Goal: Information Seeking & Learning: Learn about a topic

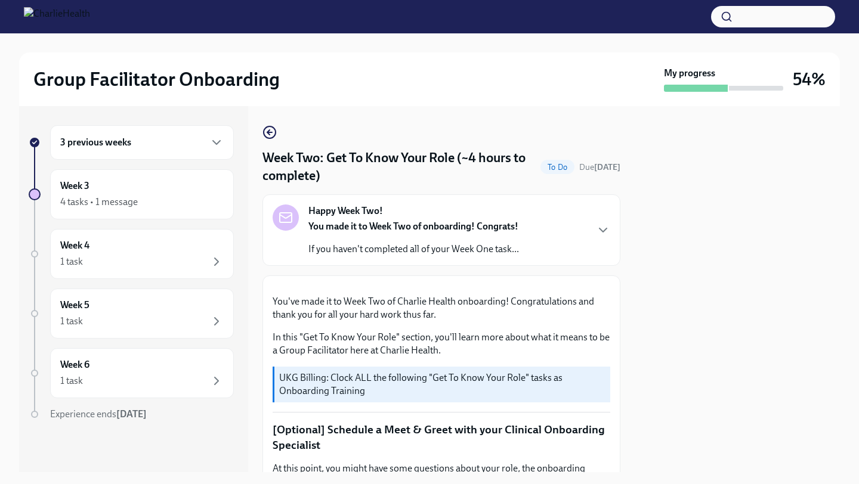
scroll to position [1163, 0]
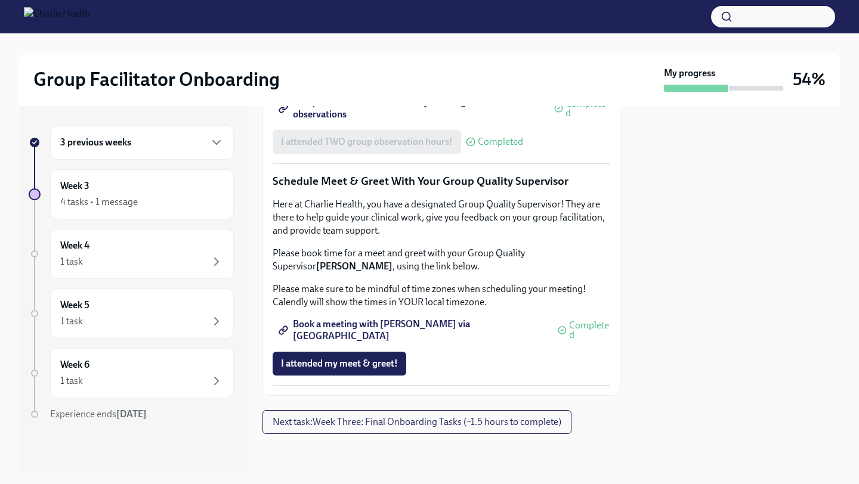
click at [418, 328] on span "Book a meeting with [PERSON_NAME] via [GEOGRAPHIC_DATA]" at bounding box center [413, 330] width 264 height 12
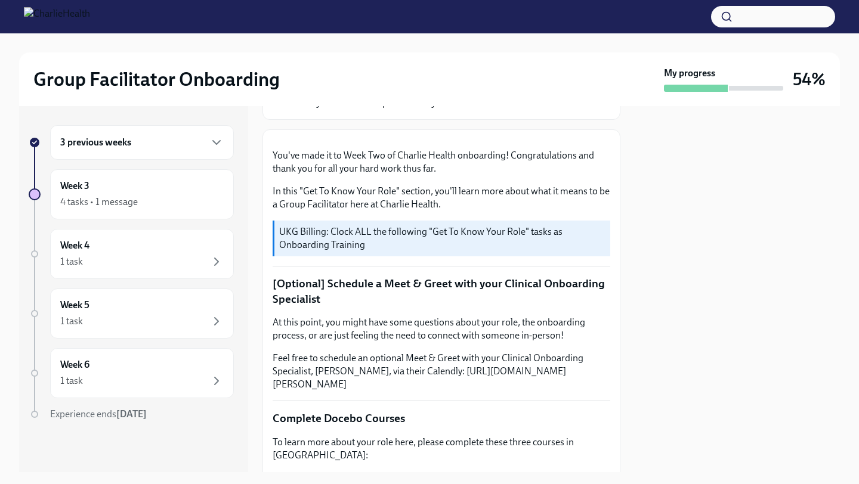
scroll to position [71, 0]
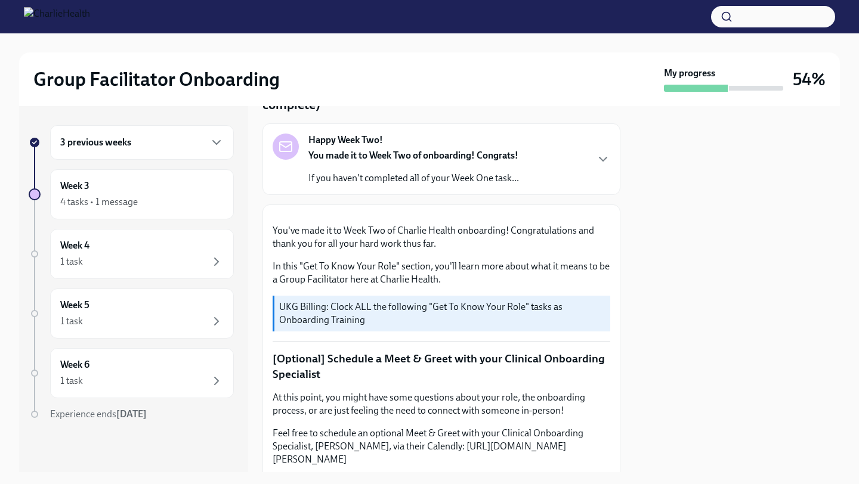
click at [125, 168] on div "3 previous weeks Week 3 4 tasks • 1 message Week 4 1 task Week 5 1 task Week 6 …" at bounding box center [131, 296] width 205 height 343
click at [126, 200] on div "4 tasks • 1 message" at bounding box center [99, 202] width 78 height 13
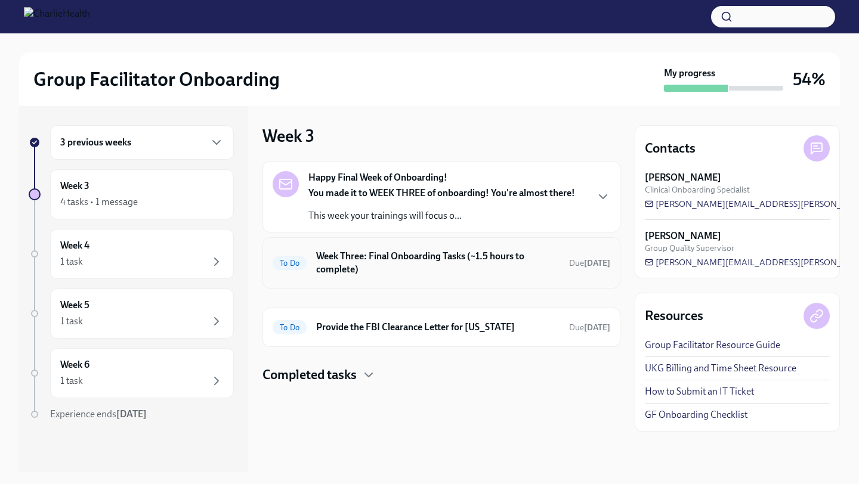
click at [404, 271] on h6 "Week Three: Final Onboarding Tasks (~1.5 hours to complete)" at bounding box center [437, 263] width 243 height 26
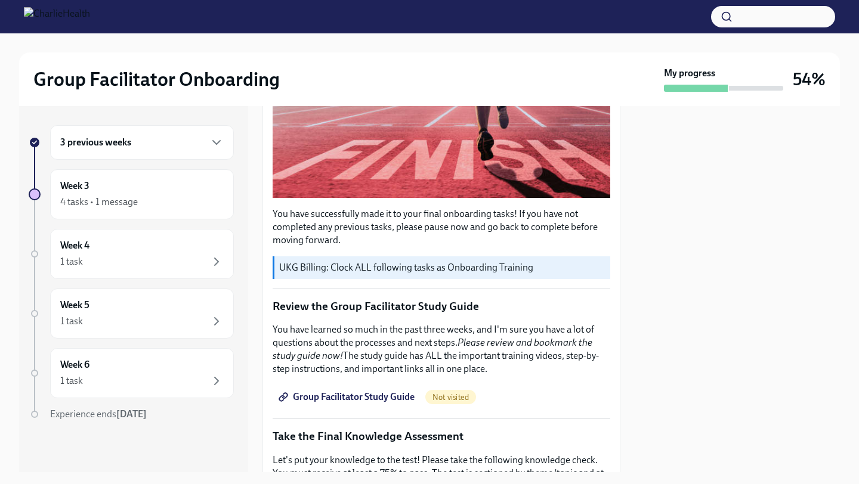
scroll to position [283, 0]
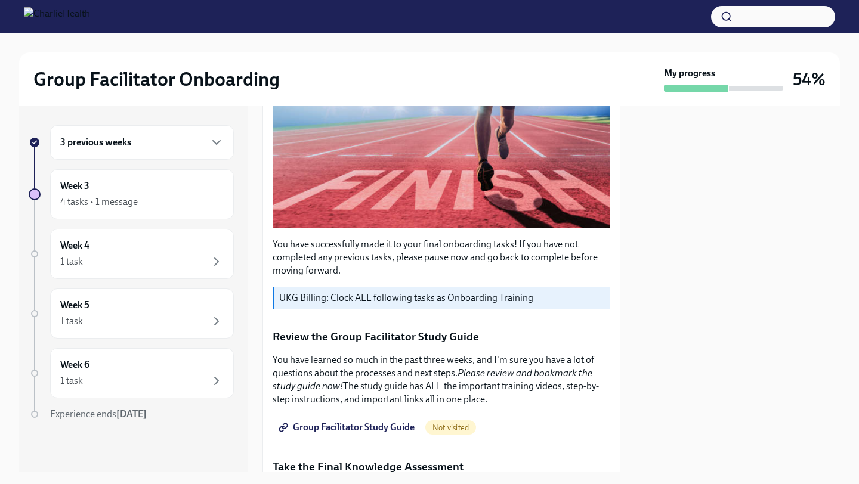
click at [375, 423] on span "Group Facilitator Study Guide" at bounding box center [348, 428] width 134 height 12
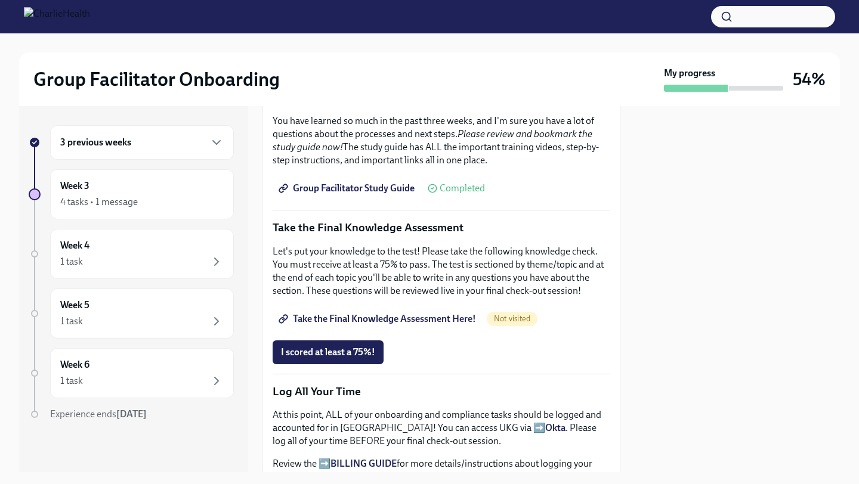
scroll to position [541, 0]
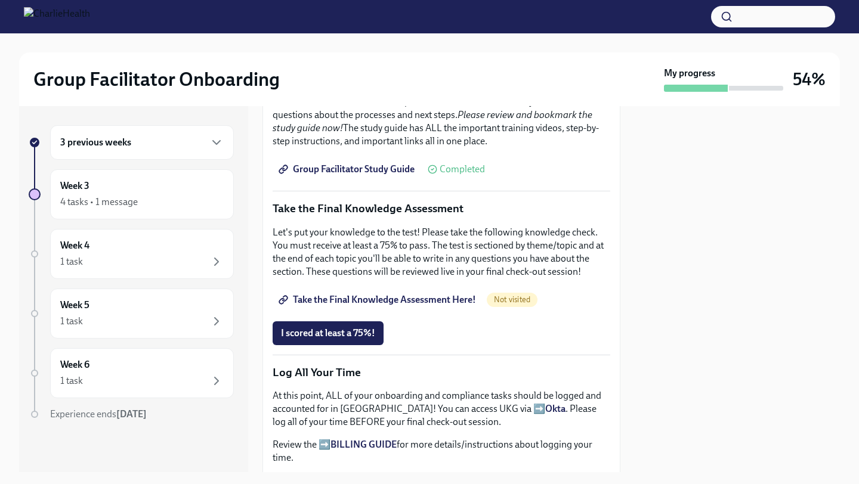
click at [396, 297] on span "Take the Final Knowledge Assessment Here!" at bounding box center [378, 300] width 195 height 12
click at [338, 335] on span "I scored at least a 75%!" at bounding box center [328, 333] width 94 height 12
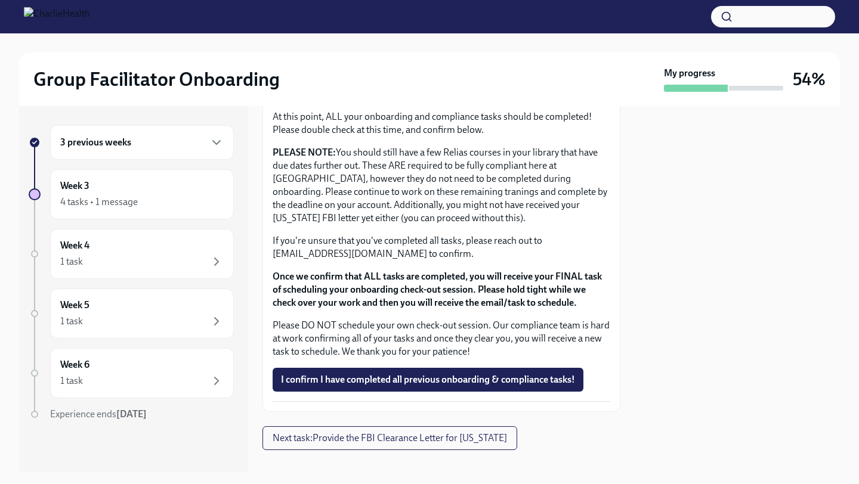
scroll to position [1018, 0]
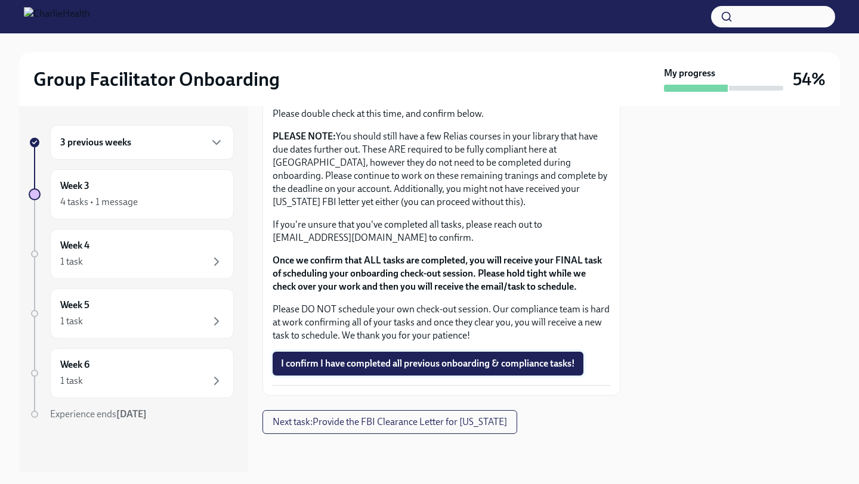
click at [369, 368] on span "I confirm I have completed all previous onboarding & compliance tasks!" at bounding box center [428, 364] width 294 height 12
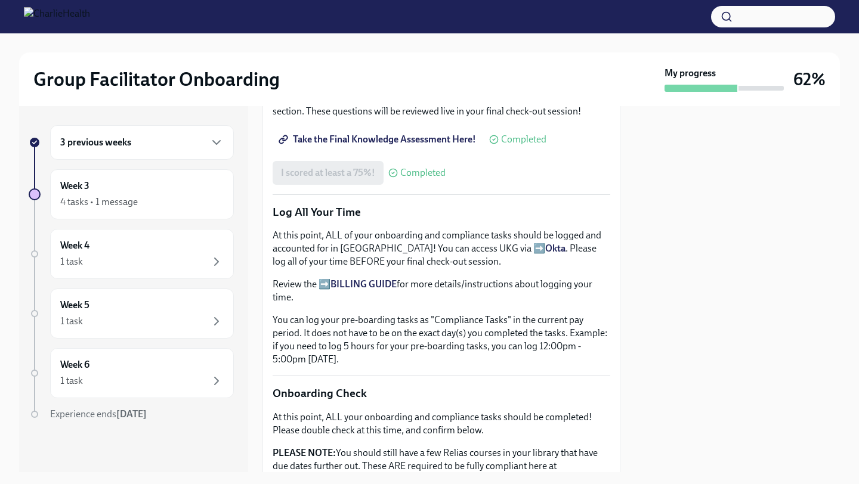
scroll to position [722, 0]
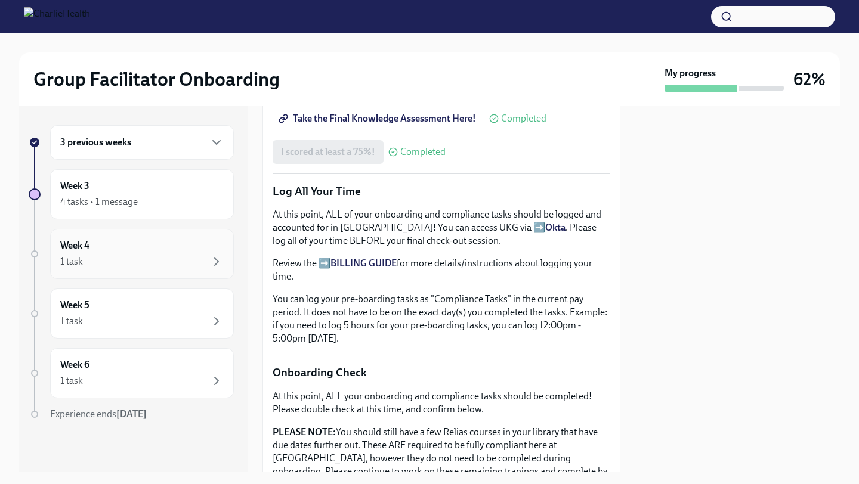
click at [191, 251] on div "Week 4 1 task" at bounding box center [141, 254] width 163 height 30
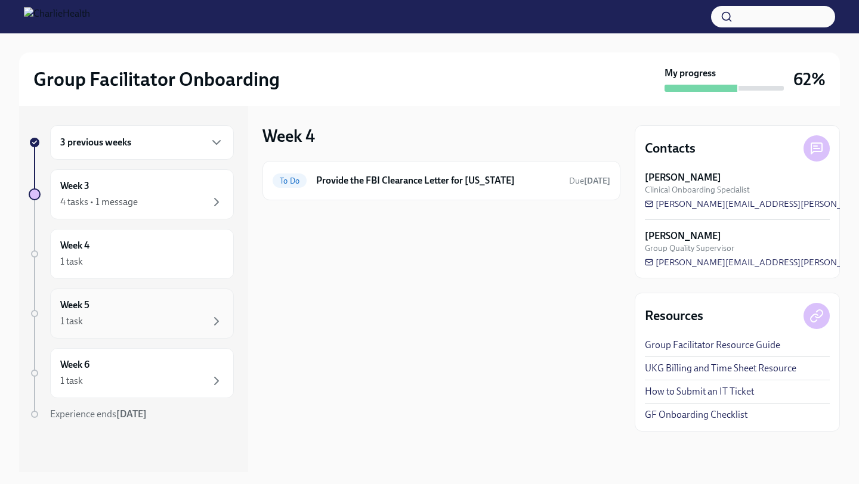
click at [180, 321] on div "1 task" at bounding box center [141, 321] width 163 height 14
click at [176, 371] on div "Week 6 1 task" at bounding box center [141, 373] width 163 height 30
click at [166, 197] on div "4 tasks • 1 message" at bounding box center [141, 202] width 163 height 14
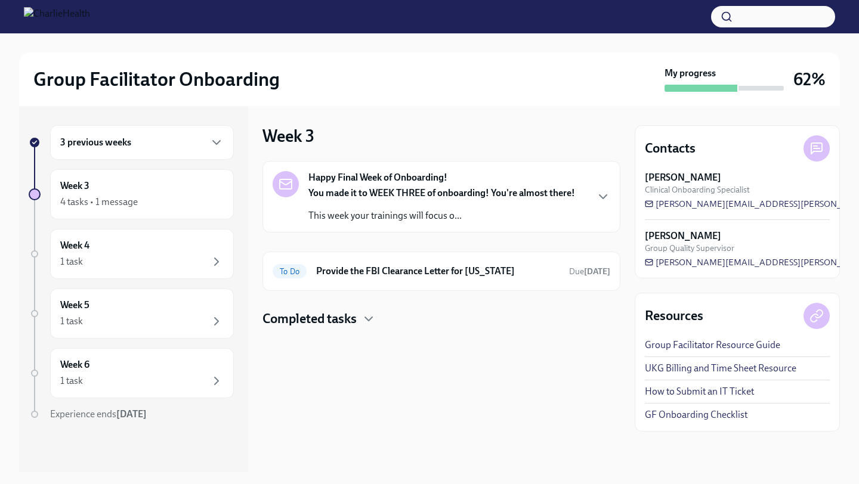
click at [369, 209] on p "This week your trainings will focus o..." at bounding box center [441, 215] width 267 height 13
